Goal: Task Accomplishment & Management: Manage account settings

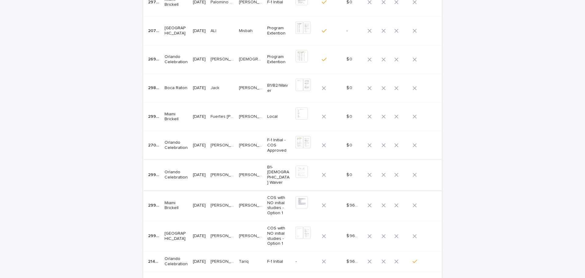
scroll to position [45, 0]
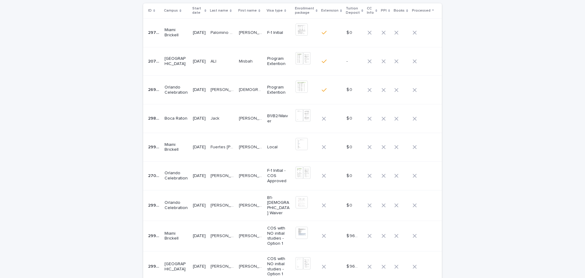
click at [221, 116] on p "Jack" at bounding box center [216, 118] width 10 height 6
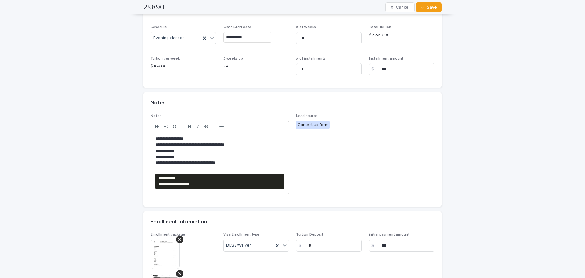
scroll to position [272, 0]
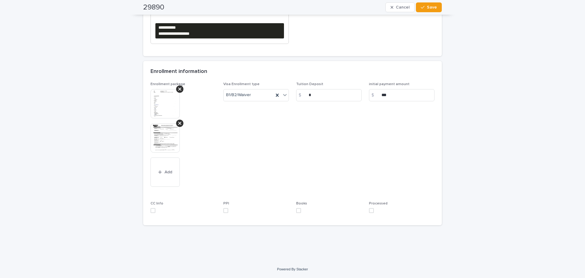
click at [170, 145] on img at bounding box center [164, 137] width 29 height 29
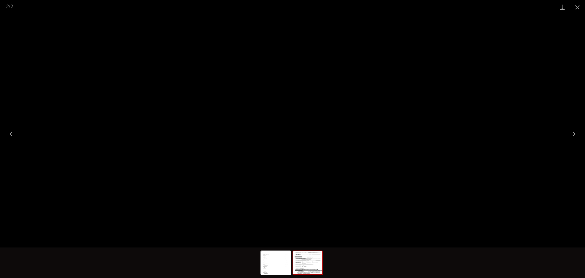
click at [555, 6] on link "Download" at bounding box center [561, 7] width 15 height 14
click at [572, 10] on button "Close gallery" at bounding box center [577, 7] width 15 height 14
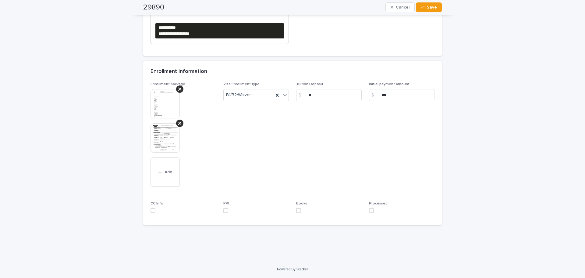
click at [157, 111] on img at bounding box center [164, 103] width 29 height 29
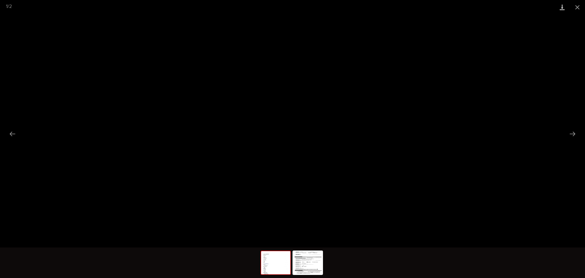
click at [565, 7] on link "Download" at bounding box center [561, 7] width 15 height 14
click at [585, 5] on button "Close gallery" at bounding box center [577, 7] width 15 height 14
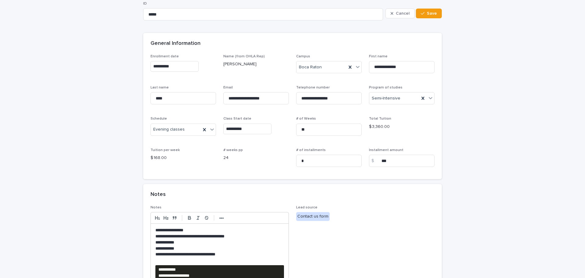
scroll to position [152, 0]
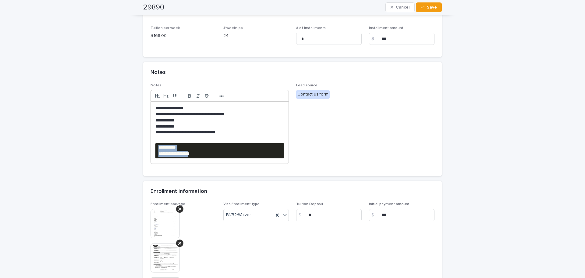
drag, startPoint x: 227, startPoint y: 158, endPoint x: 154, endPoint y: 148, distance: 74.1
click at [155, 148] on pre "**********" at bounding box center [219, 150] width 129 height 15
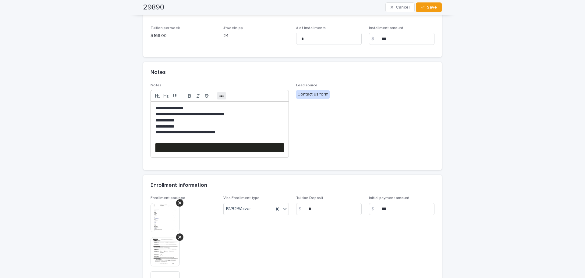
click at [222, 97] on button "•••" at bounding box center [221, 95] width 9 height 7
click at [269, 95] on icon "button" at bounding box center [270, 95] width 5 height 5
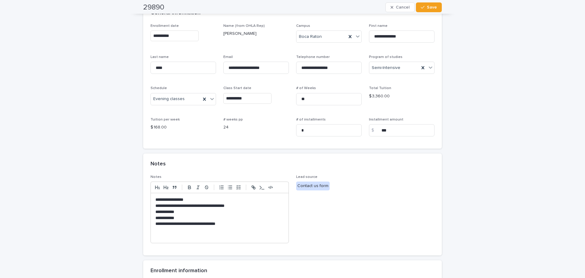
scroll to position [0, 0]
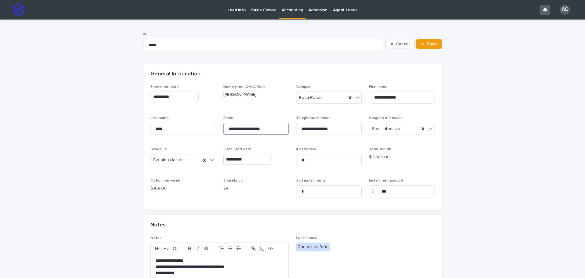
click at [277, 130] on input "**********" at bounding box center [255, 128] width 65 height 12
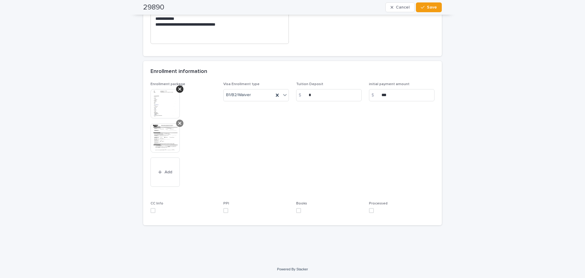
click at [178, 124] on icon at bounding box center [179, 123] width 3 height 3
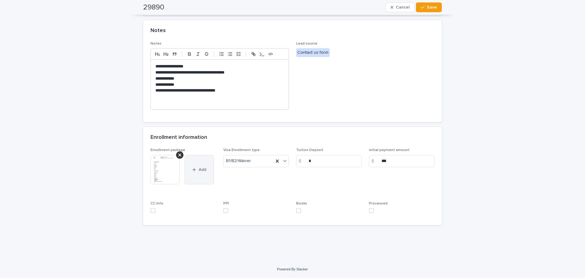
click at [195, 171] on button "Add" at bounding box center [199, 169] width 29 height 29
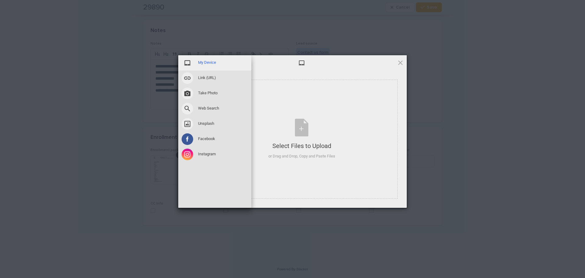
click at [198, 65] on span "My Device" at bounding box center [207, 62] width 18 height 5
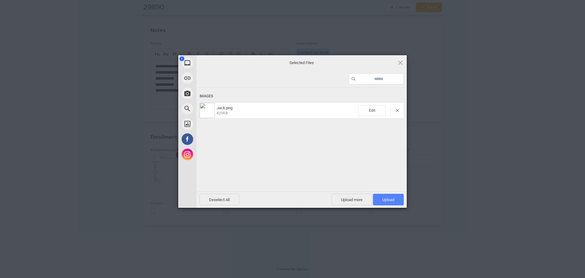
click at [401, 193] on span "Upload 1" at bounding box center [388, 199] width 31 height 12
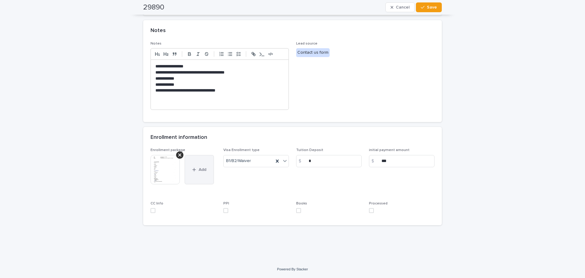
click at [188, 168] on button "Add" at bounding box center [199, 169] width 29 height 29
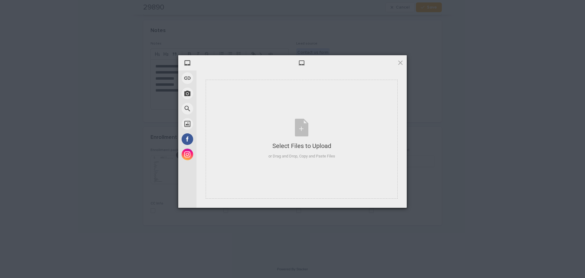
click at [127, 157] on div "My Device Link (URL) Take Photo Web Search Unsplash Facebook Instagram Select F…" at bounding box center [292, 139] width 585 height 278
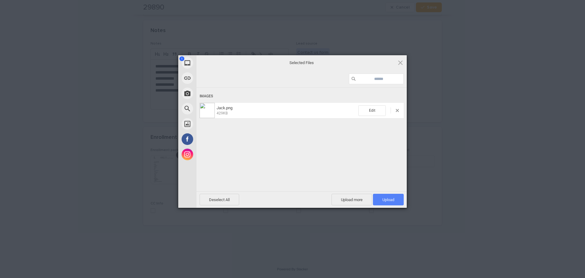
click at [396, 198] on span "Upload 1" at bounding box center [388, 199] width 31 height 12
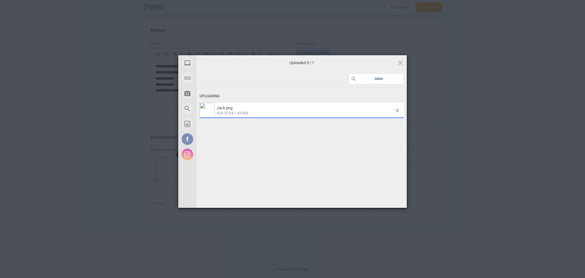
scroll to position [227, 0]
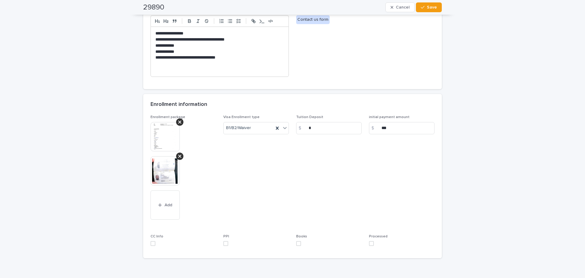
click at [150, 248] on div "CC Info" at bounding box center [182, 242] width 65 height 16
click at [150, 245] on span at bounding box center [152, 243] width 5 height 5
click at [223, 243] on span at bounding box center [225, 243] width 5 height 5
click at [296, 243] on span at bounding box center [298, 243] width 5 height 5
click at [370, 244] on span at bounding box center [371, 243] width 5 height 5
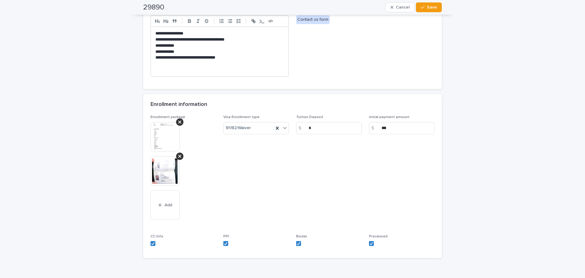
click at [430, 2] on div "29890 Cancel Save" at bounding box center [292, 7] width 299 height 15
click at [431, 7] on span "Save" at bounding box center [432, 7] width 10 height 4
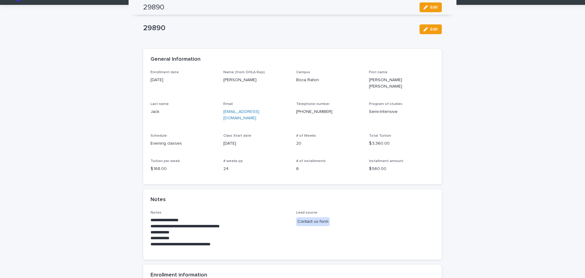
scroll to position [0, 0]
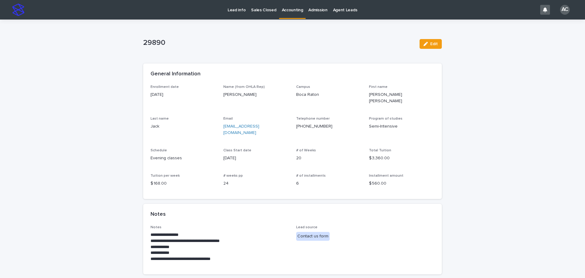
click at [293, 9] on p "Accounting" at bounding box center [292, 6] width 21 height 13
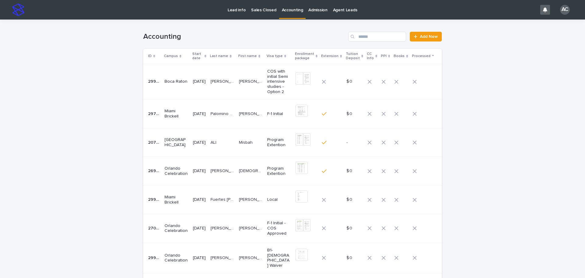
click at [521, 156] on div "Loading... Saving… Loading... Saving… Accounting Add New ID Campus Start date L…" at bounding box center [292, 212] width 585 height 387
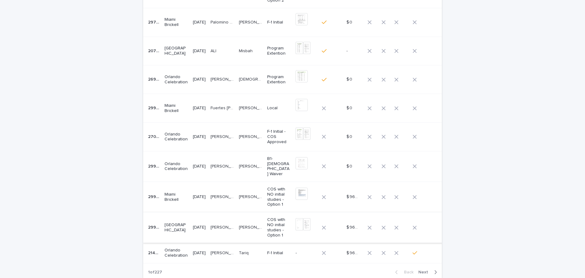
scroll to position [61, 0]
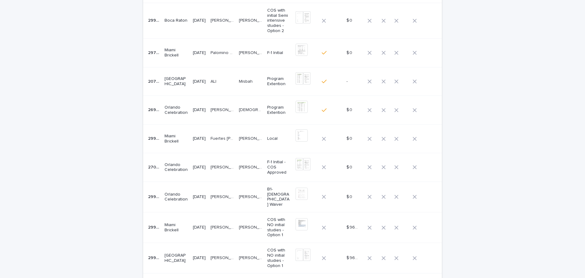
click at [231, 197] on p "[PERSON_NAME] DO [PERSON_NAME]" at bounding box center [223, 196] width 25 height 6
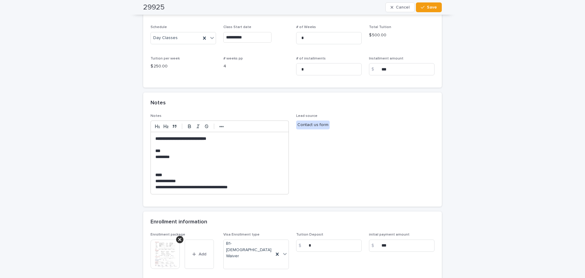
scroll to position [183, 0]
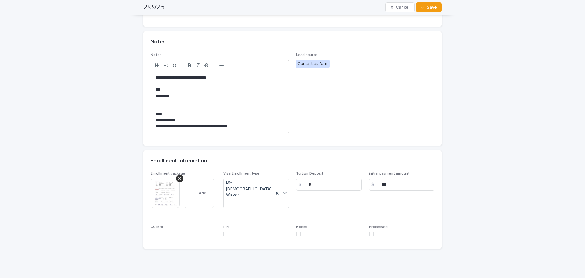
click at [157, 201] on img at bounding box center [164, 192] width 29 height 29
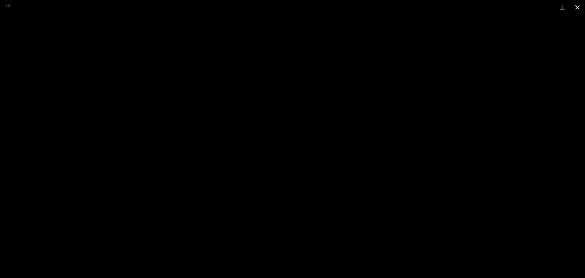
click at [576, 9] on button "Close gallery" at bounding box center [577, 7] width 15 height 14
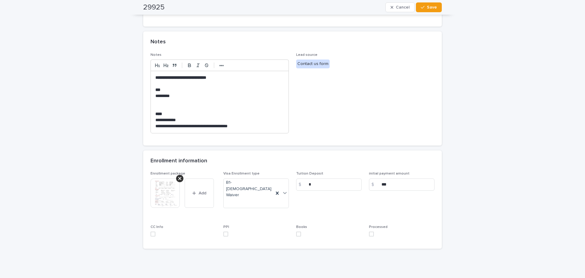
scroll to position [206, 0]
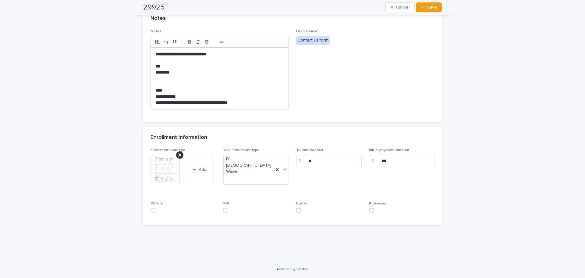
click at [369, 210] on span at bounding box center [371, 210] width 5 height 5
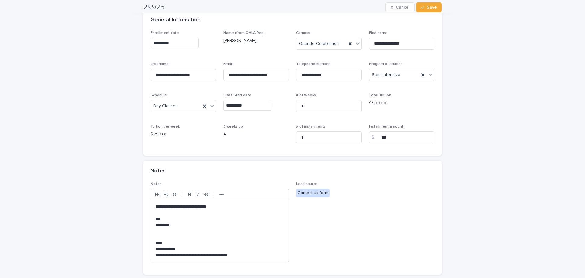
scroll to position [0, 0]
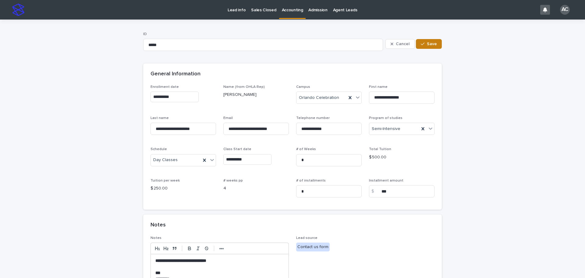
click at [433, 44] on span "Save" at bounding box center [432, 44] width 10 height 4
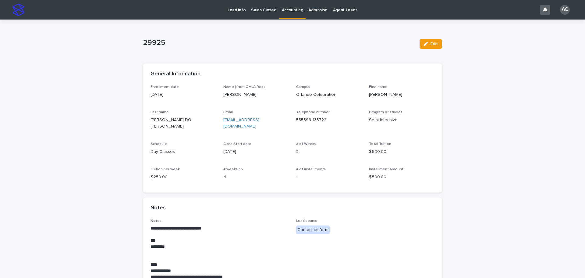
click at [291, 14] on link "Accounting" at bounding box center [292, 9] width 27 height 18
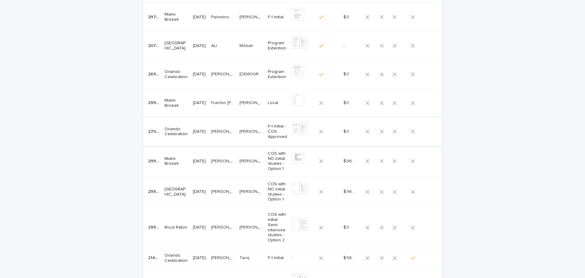
scroll to position [30, 0]
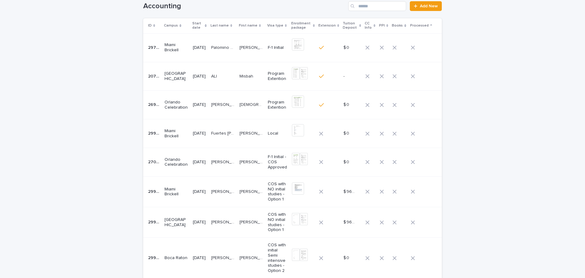
click at [246, 100] on div "[PERSON_NAME]" at bounding box center [250, 105] width 23 height 10
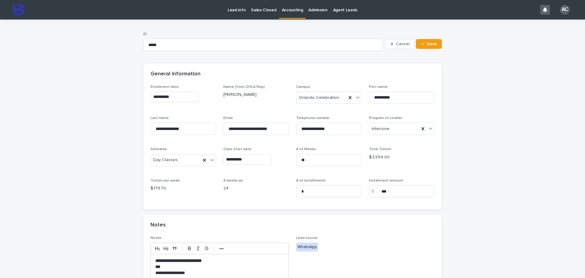
click at [293, 14] on link "Accounting" at bounding box center [292, 9] width 27 height 18
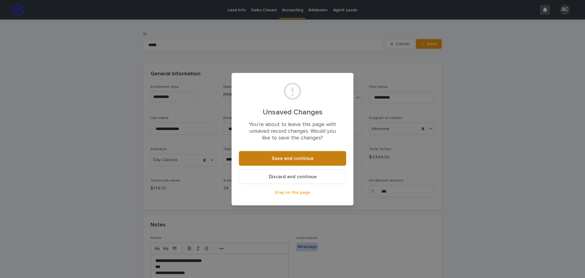
click at [311, 156] on span "Save and continue" at bounding box center [293, 158] width 42 height 5
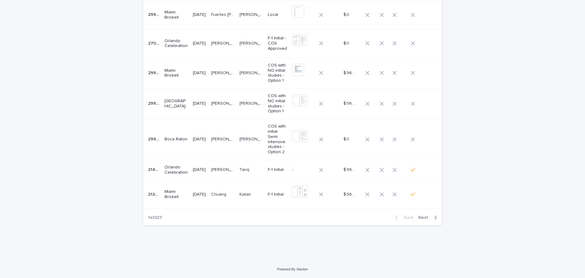
scroll to position [119, 0]
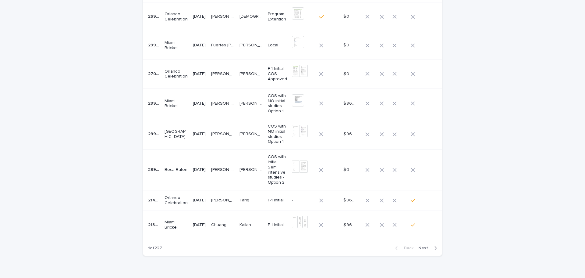
click at [206, 170] on p "[DATE]" at bounding box center [199, 169] width 13 height 5
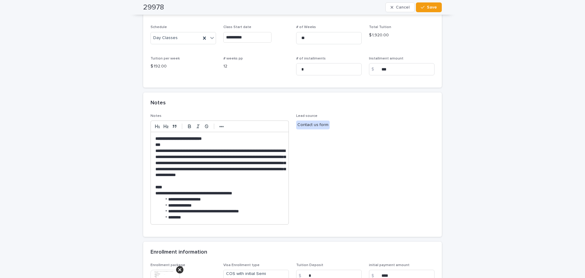
scroll to position [274, 0]
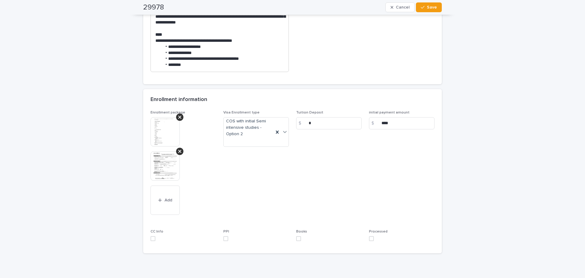
click at [170, 172] on img at bounding box center [164, 165] width 29 height 29
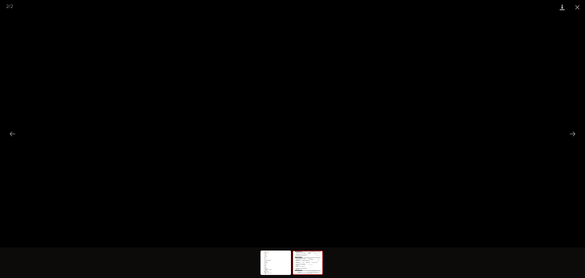
click at [561, 7] on link "Download" at bounding box center [561, 7] width 15 height 14
click at [578, 8] on button "Close gallery" at bounding box center [577, 7] width 15 height 14
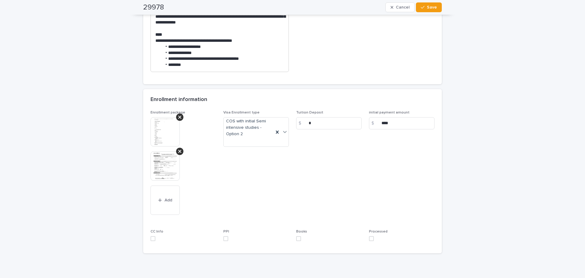
click at [171, 131] on img at bounding box center [164, 131] width 29 height 29
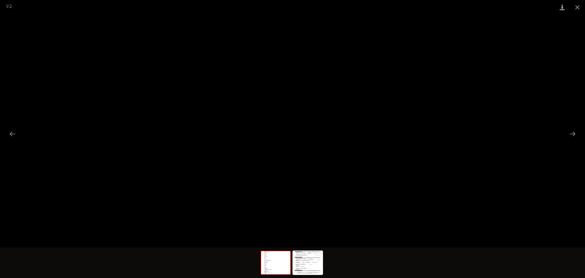
click at [564, 7] on link "Download" at bounding box center [561, 7] width 15 height 14
click at [582, 7] on button "Close gallery" at bounding box center [577, 7] width 15 height 14
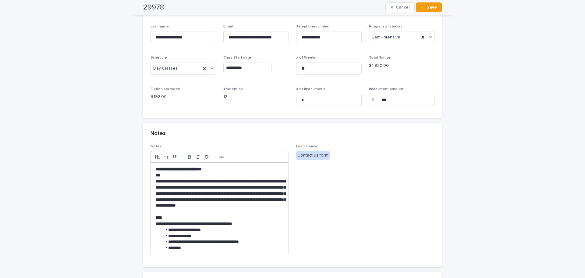
scroll to position [0, 0]
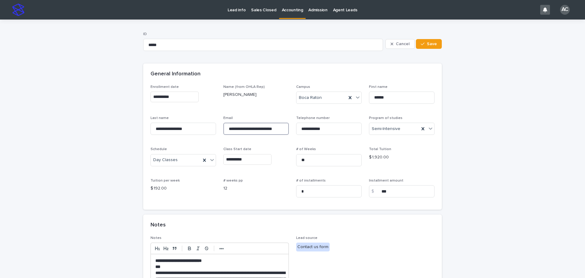
click at [258, 129] on input "**********" at bounding box center [255, 128] width 65 height 12
click at [243, 129] on input "**********" at bounding box center [255, 128] width 65 height 12
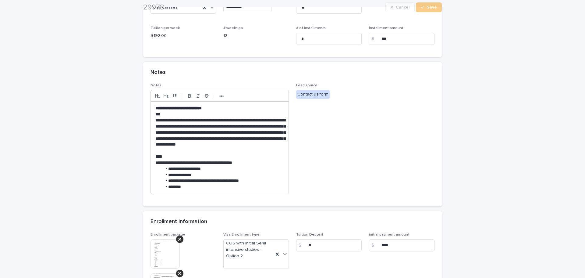
scroll to position [274, 0]
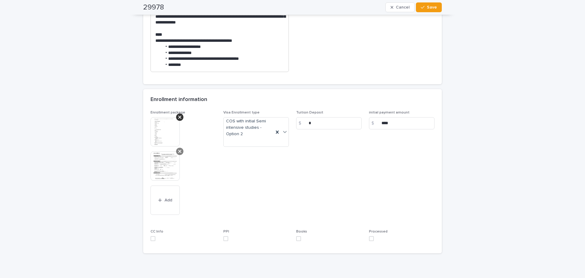
click at [176, 150] on div at bounding box center [179, 150] width 7 height 7
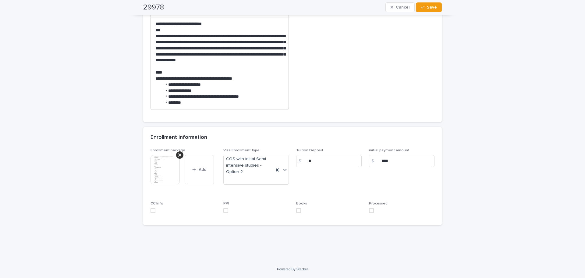
click at [151, 212] on span at bounding box center [152, 210] width 5 height 5
click at [223, 211] on span at bounding box center [225, 210] width 5 height 5
click at [296, 209] on span at bounding box center [298, 210] width 5 height 5
click at [369, 208] on span at bounding box center [371, 210] width 5 height 5
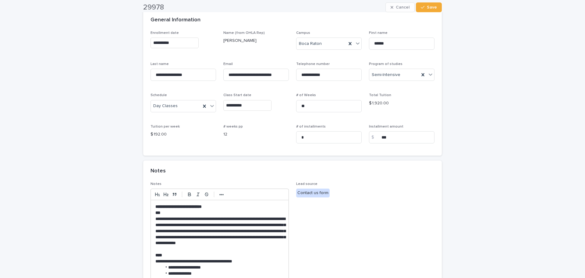
scroll to position [0, 0]
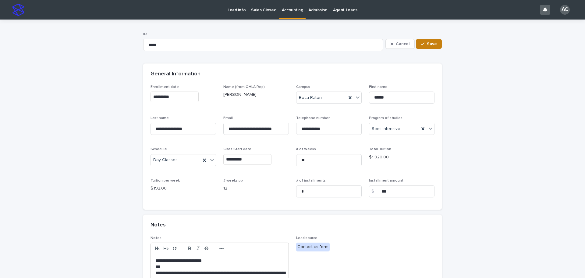
click at [431, 43] on span "Save" at bounding box center [432, 44] width 10 height 4
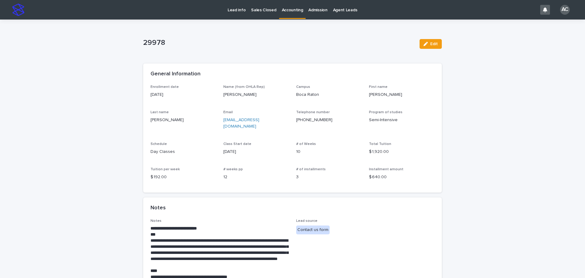
click at [282, 10] on p "Accounting" at bounding box center [292, 6] width 21 height 13
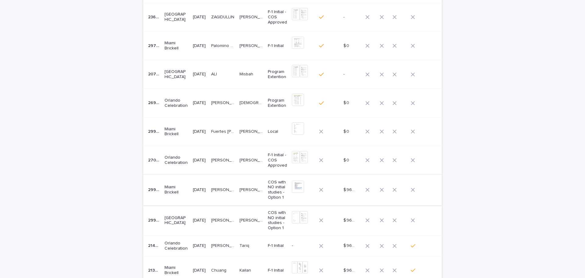
scroll to position [30, 0]
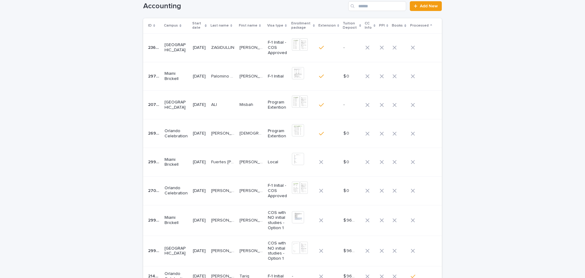
click at [260, 189] on p "[PERSON_NAME] [PERSON_NAME]" at bounding box center [251, 190] width 25 height 6
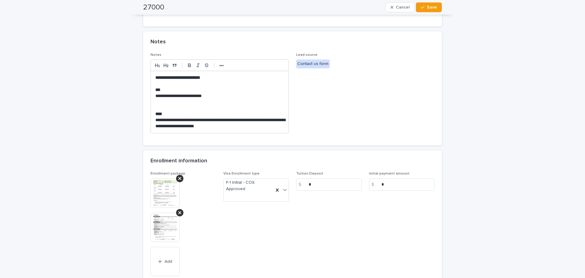
scroll to position [244, 0]
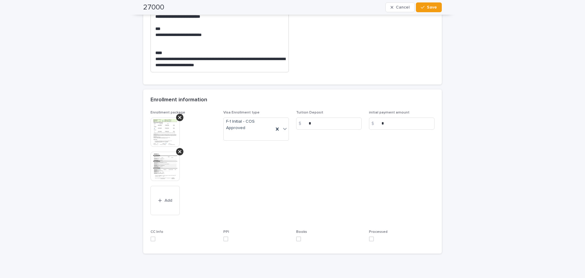
click at [168, 169] on img at bounding box center [164, 165] width 29 height 29
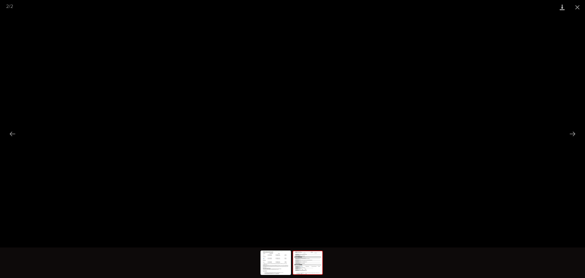
click at [569, 7] on link "Download" at bounding box center [561, 7] width 15 height 14
click at [582, 4] on button "Close gallery" at bounding box center [577, 7] width 15 height 14
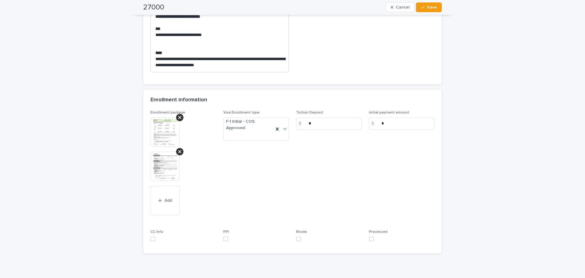
click at [159, 130] on img at bounding box center [164, 131] width 29 height 29
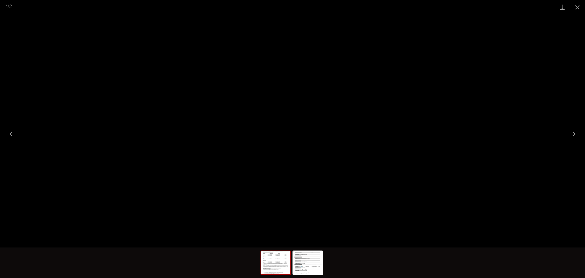
click at [560, 4] on link "Download" at bounding box center [561, 7] width 15 height 14
click at [575, 7] on button "Close gallery" at bounding box center [577, 7] width 15 height 14
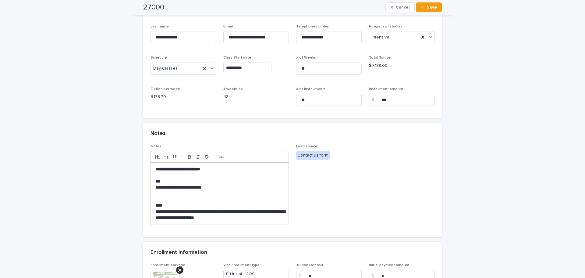
scroll to position [213, 0]
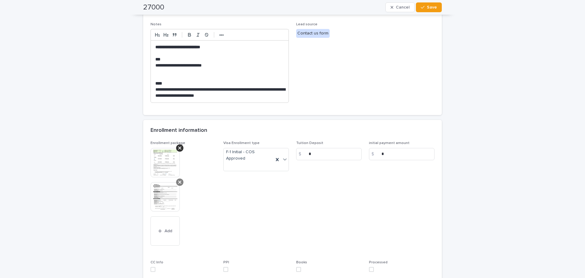
click at [176, 183] on div at bounding box center [179, 181] width 7 height 7
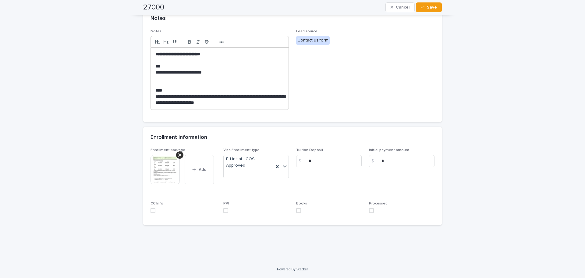
scroll to position [180, 0]
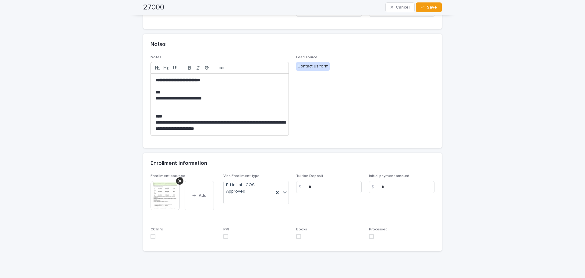
click at [248, 131] on p "**********" at bounding box center [219, 125] width 129 height 12
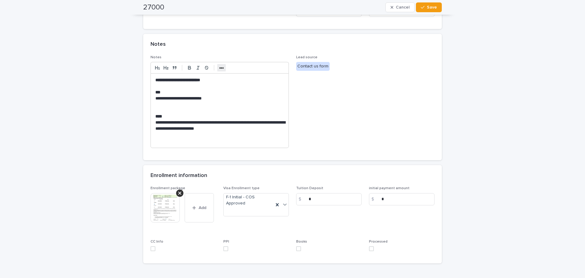
click at [219, 69] on strong "•••" at bounding box center [221, 67] width 5 height 5
click at [272, 68] on polyline "button" at bounding box center [272, 67] width 1 height 1
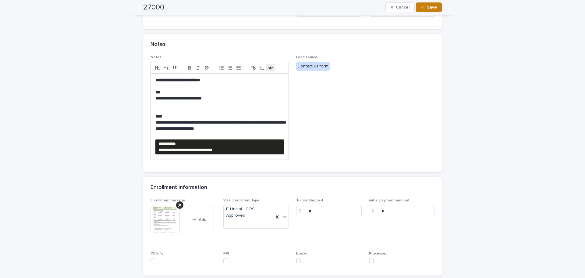
click at [421, 8] on icon "button" at bounding box center [423, 7] width 4 height 4
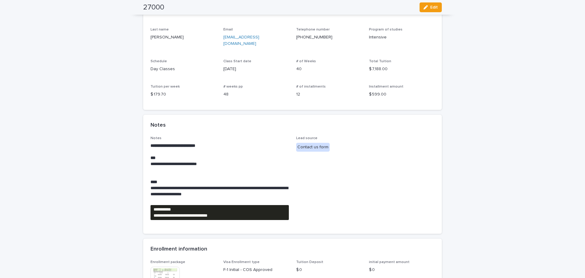
scroll to position [0, 0]
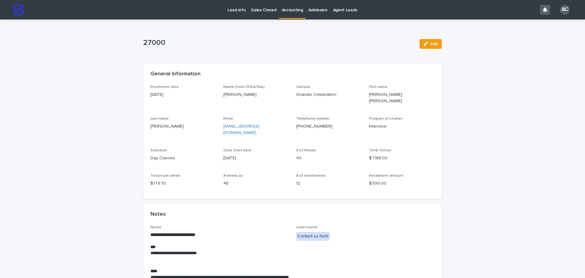
click at [283, 12] on p "Accounting" at bounding box center [292, 6] width 21 height 13
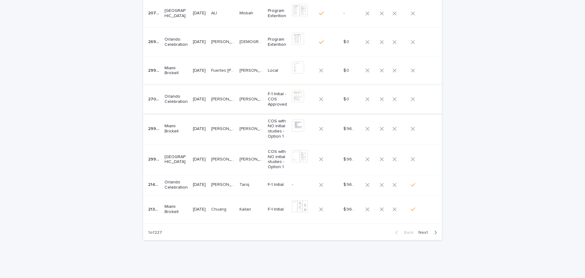
scroll to position [137, 0]
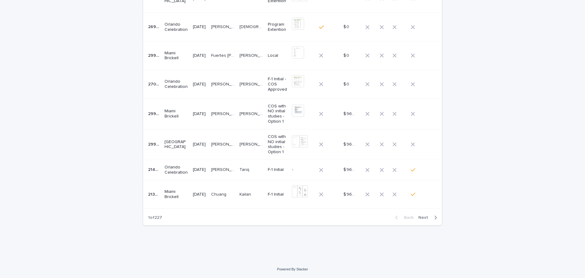
click at [243, 175] on td "[PERSON_NAME]" at bounding box center [251, 169] width 28 height 20
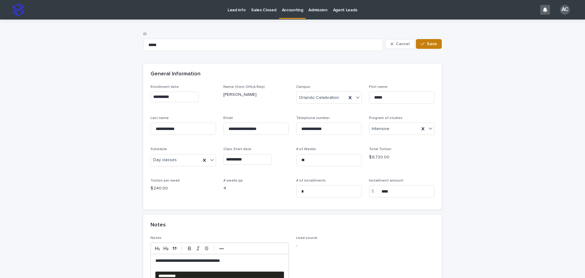
click at [431, 42] on span "Save" at bounding box center [432, 44] width 10 height 4
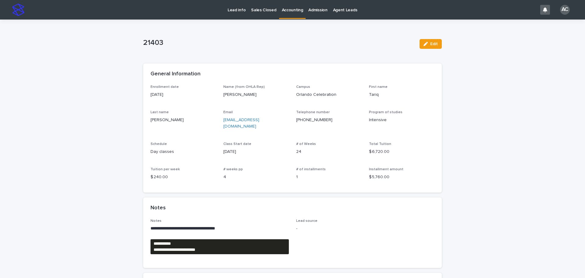
click at [288, 8] on p "Accounting" at bounding box center [292, 6] width 21 height 13
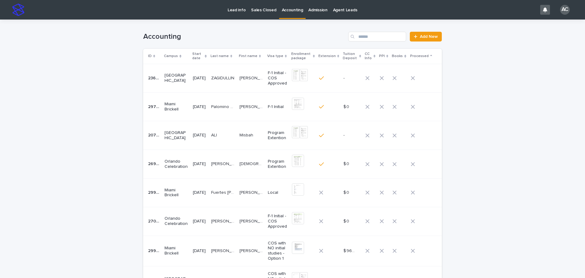
click at [414, 88] on td at bounding box center [425, 78] width 34 height 29
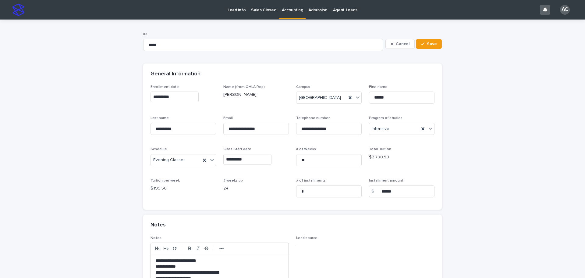
click at [308, 11] on p "Admission" at bounding box center [317, 6] width 19 height 13
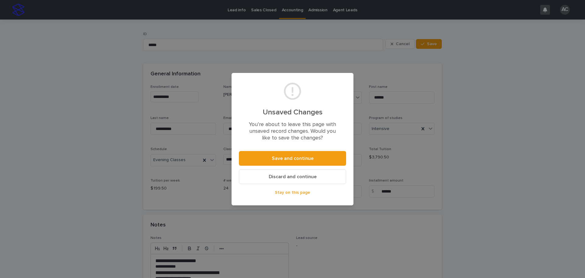
click at [302, 178] on span "Discard and continue" at bounding box center [293, 176] width 48 height 5
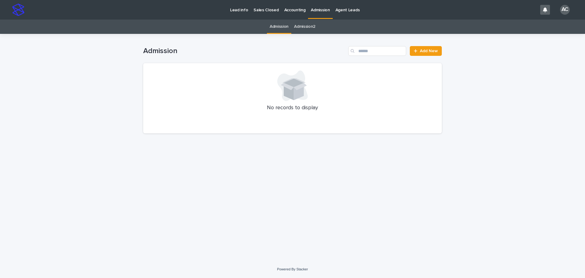
click at [298, 11] on p "Accounting" at bounding box center [294, 6] width 21 height 13
